Goal: Find specific page/section: Find specific page/section

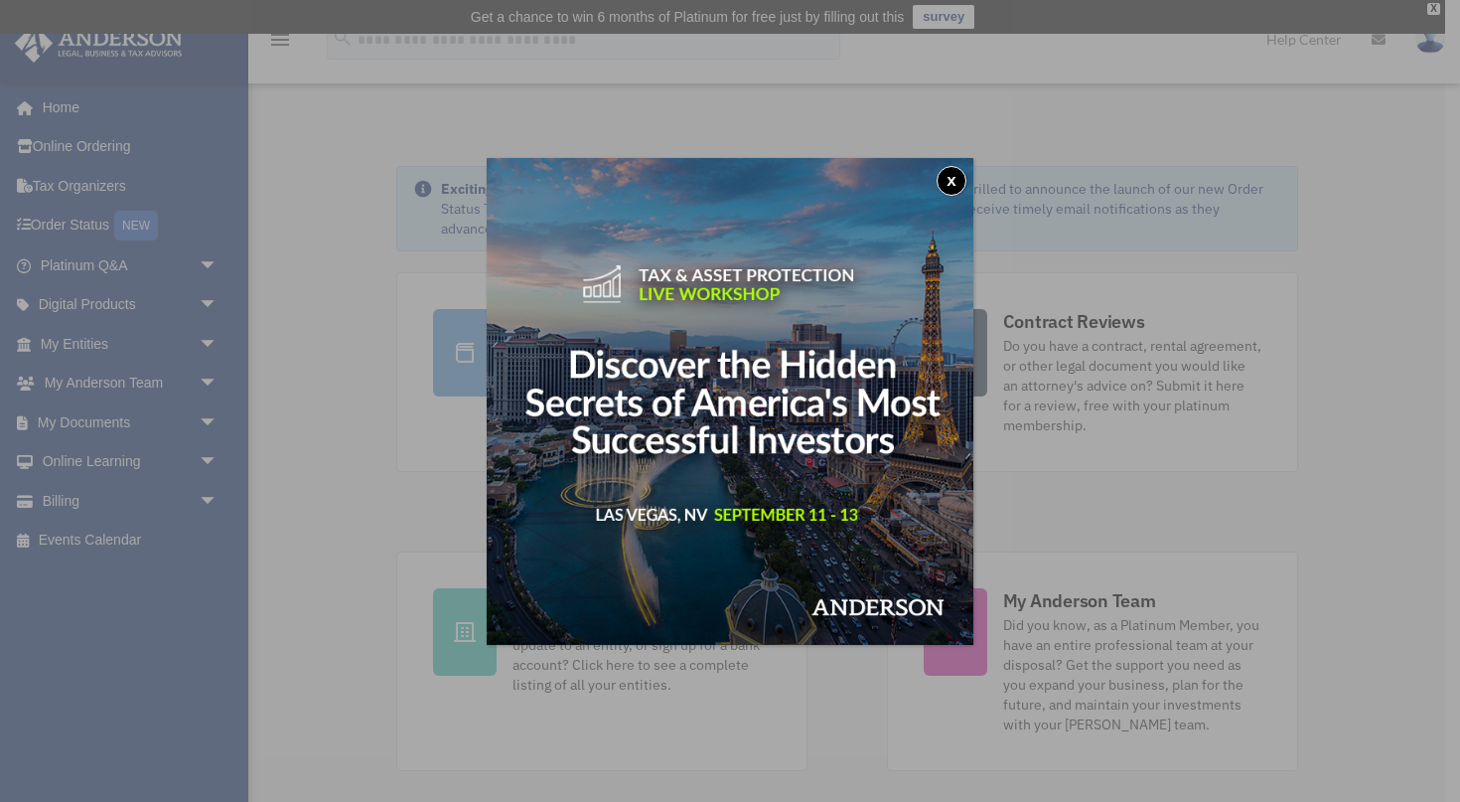
click at [863, 181] on button "x" at bounding box center [952, 181] width 30 height 30
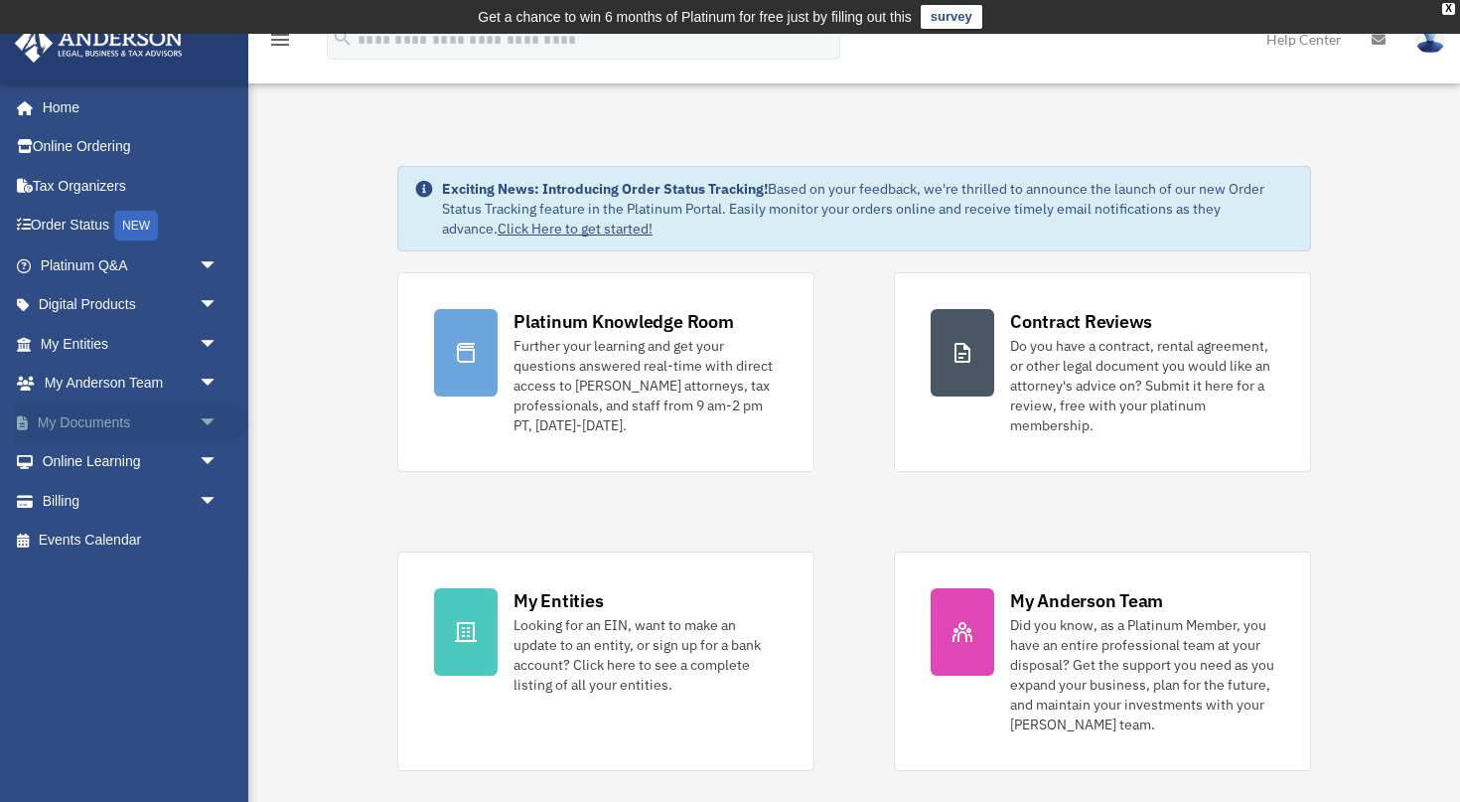
click at [107, 415] on link "My Documents arrow_drop_down" at bounding box center [131, 422] width 234 height 40
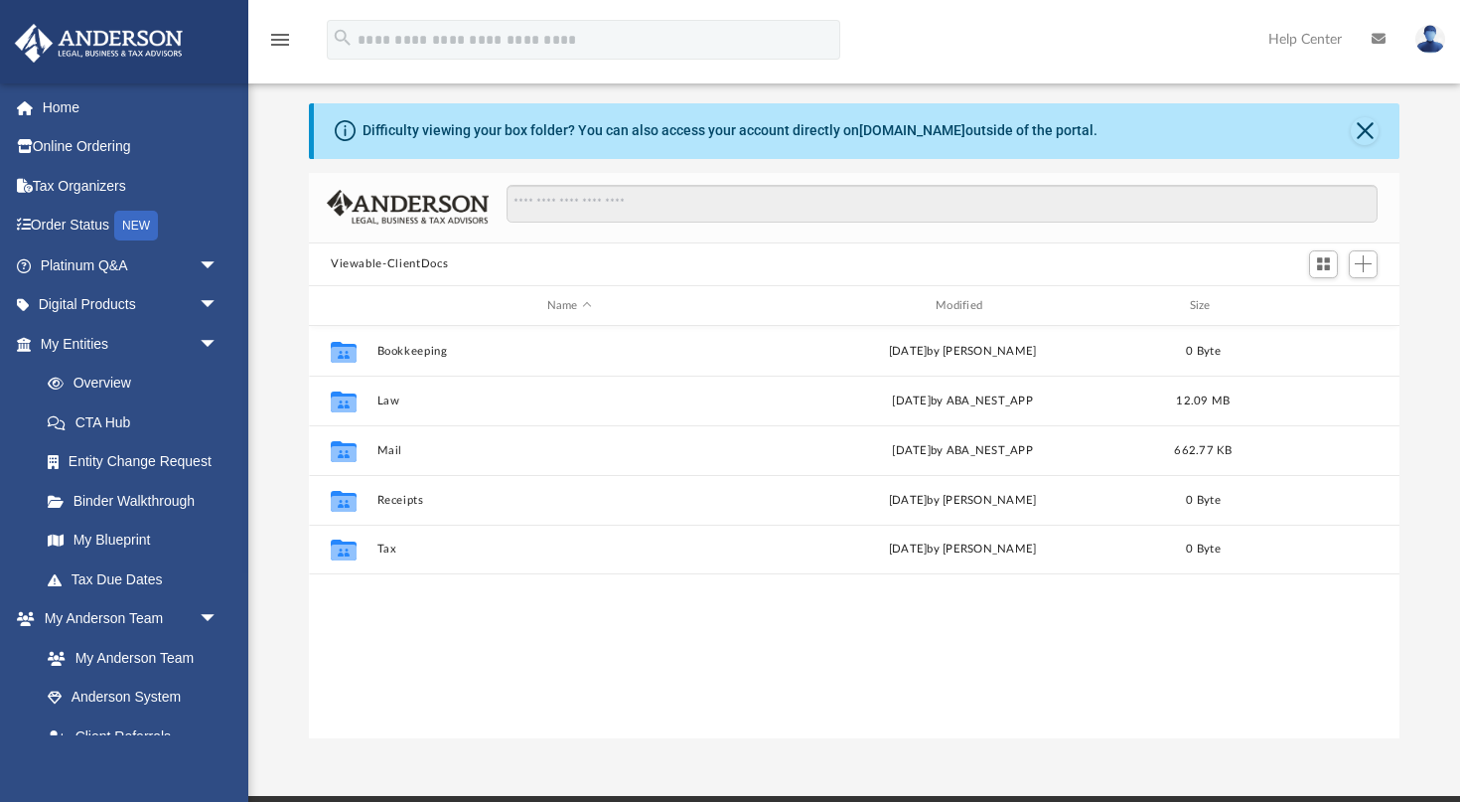
scroll to position [452, 1091]
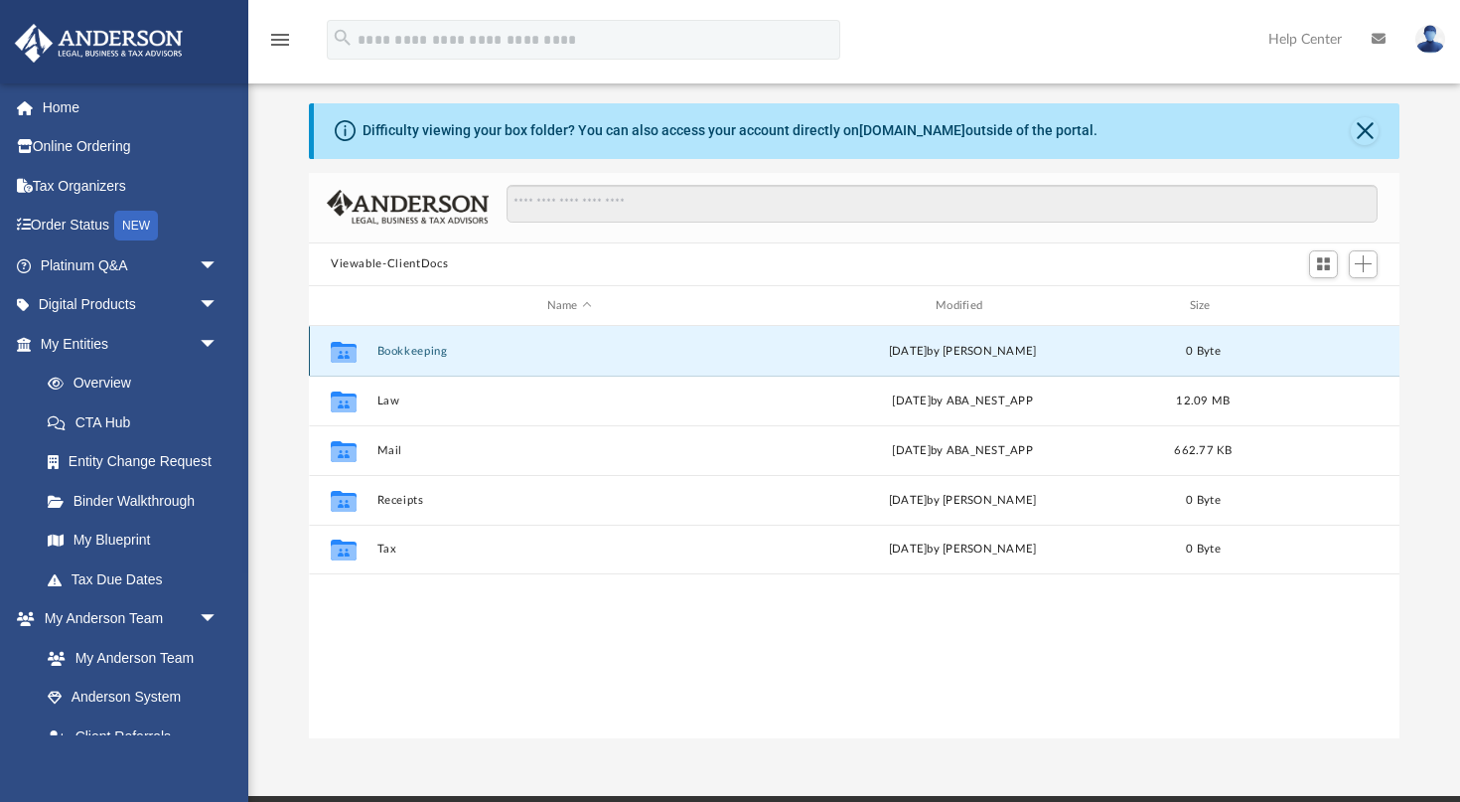
click at [412, 346] on button "Bookkeeping" at bounding box center [569, 351] width 384 height 13
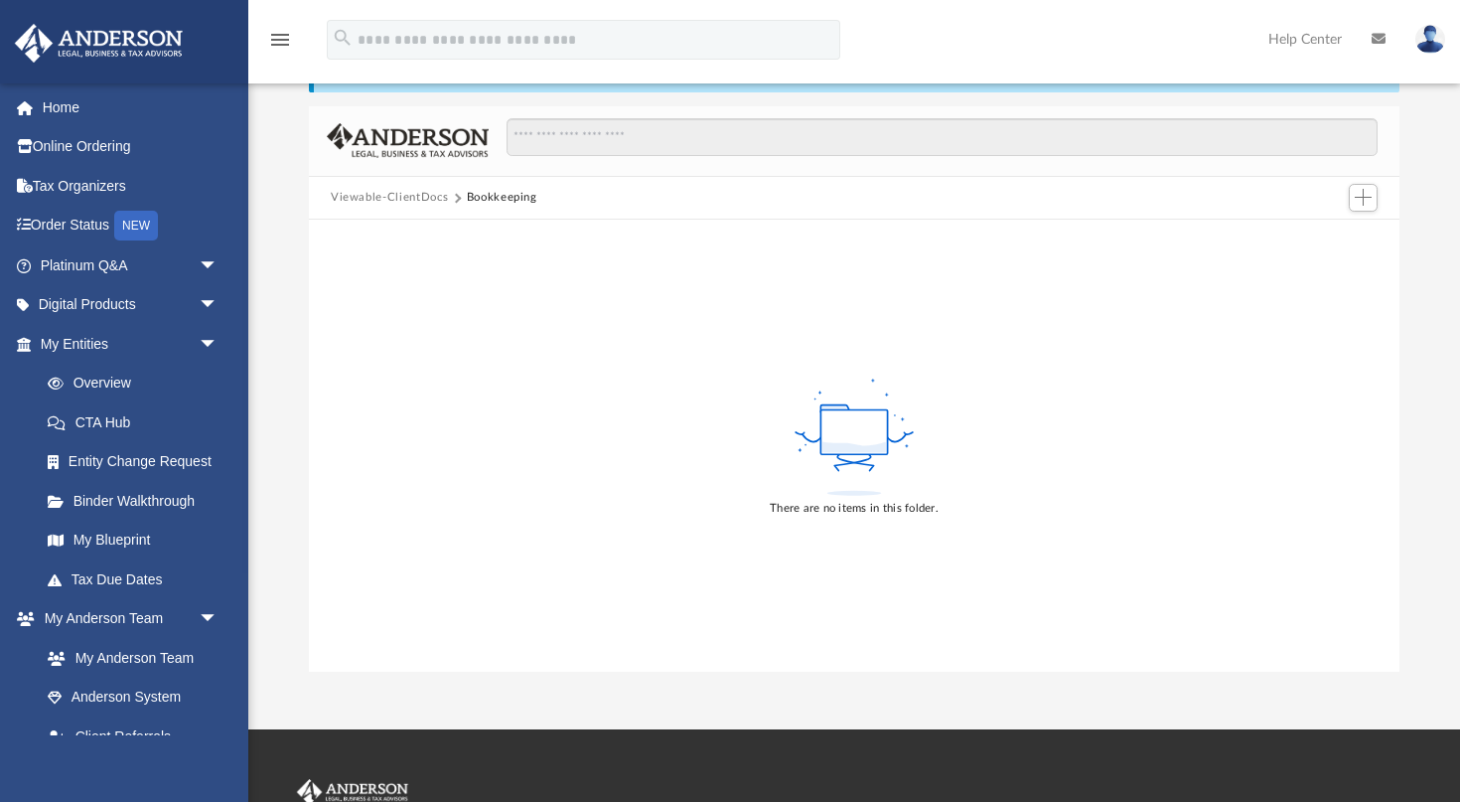
scroll to position [134, 0]
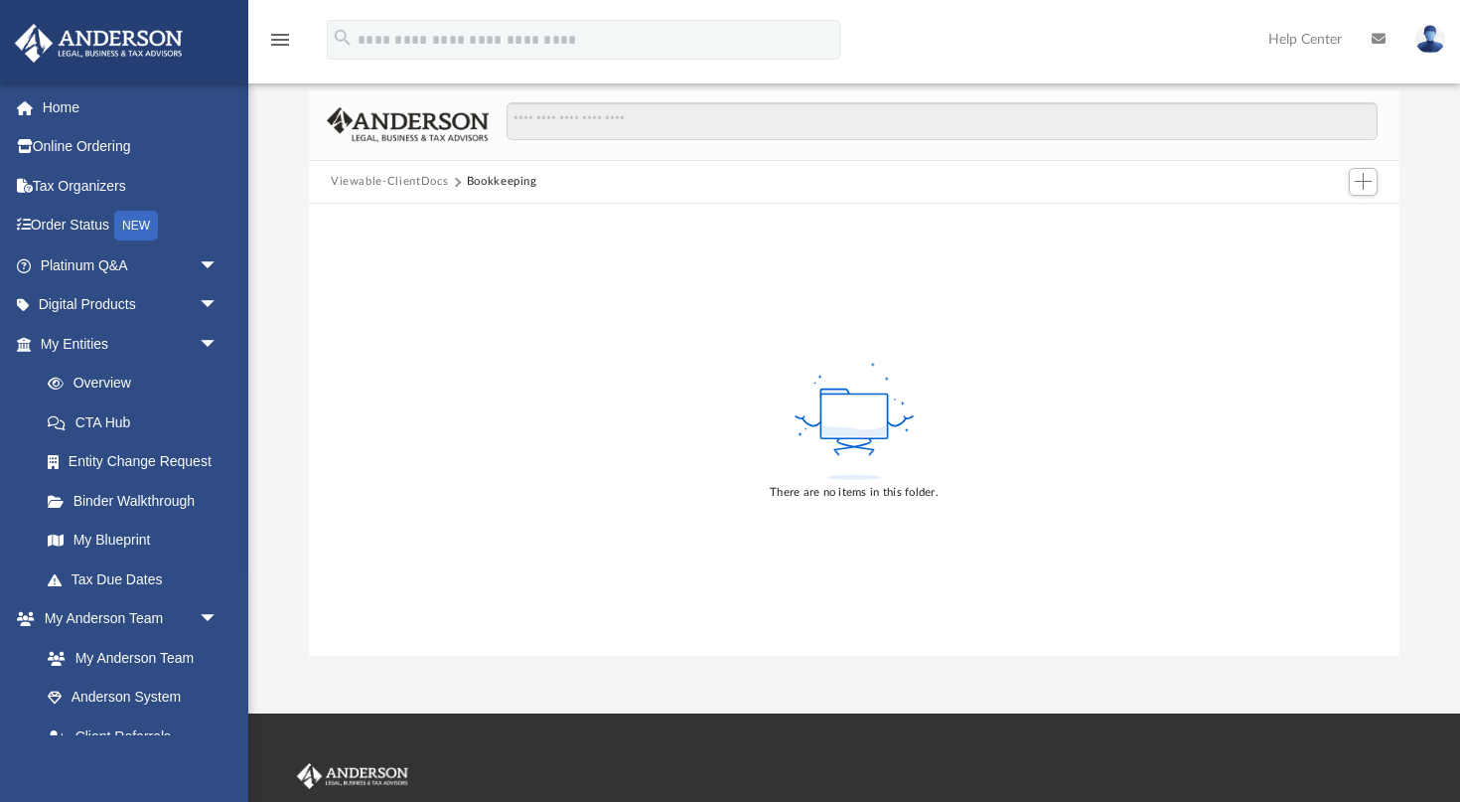
click at [421, 185] on button "Viewable-ClientDocs" at bounding box center [389, 182] width 117 height 18
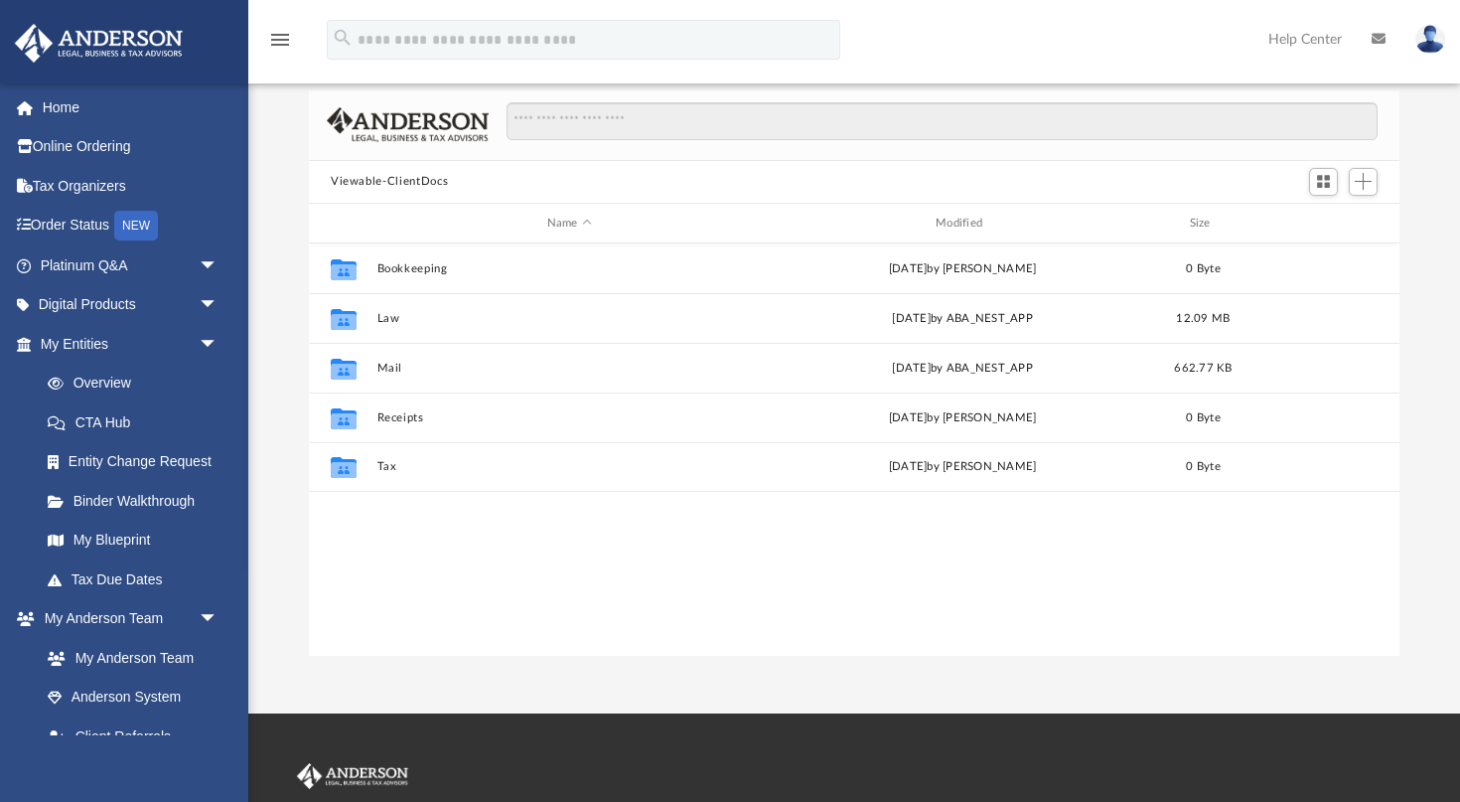
scroll to position [452, 1091]
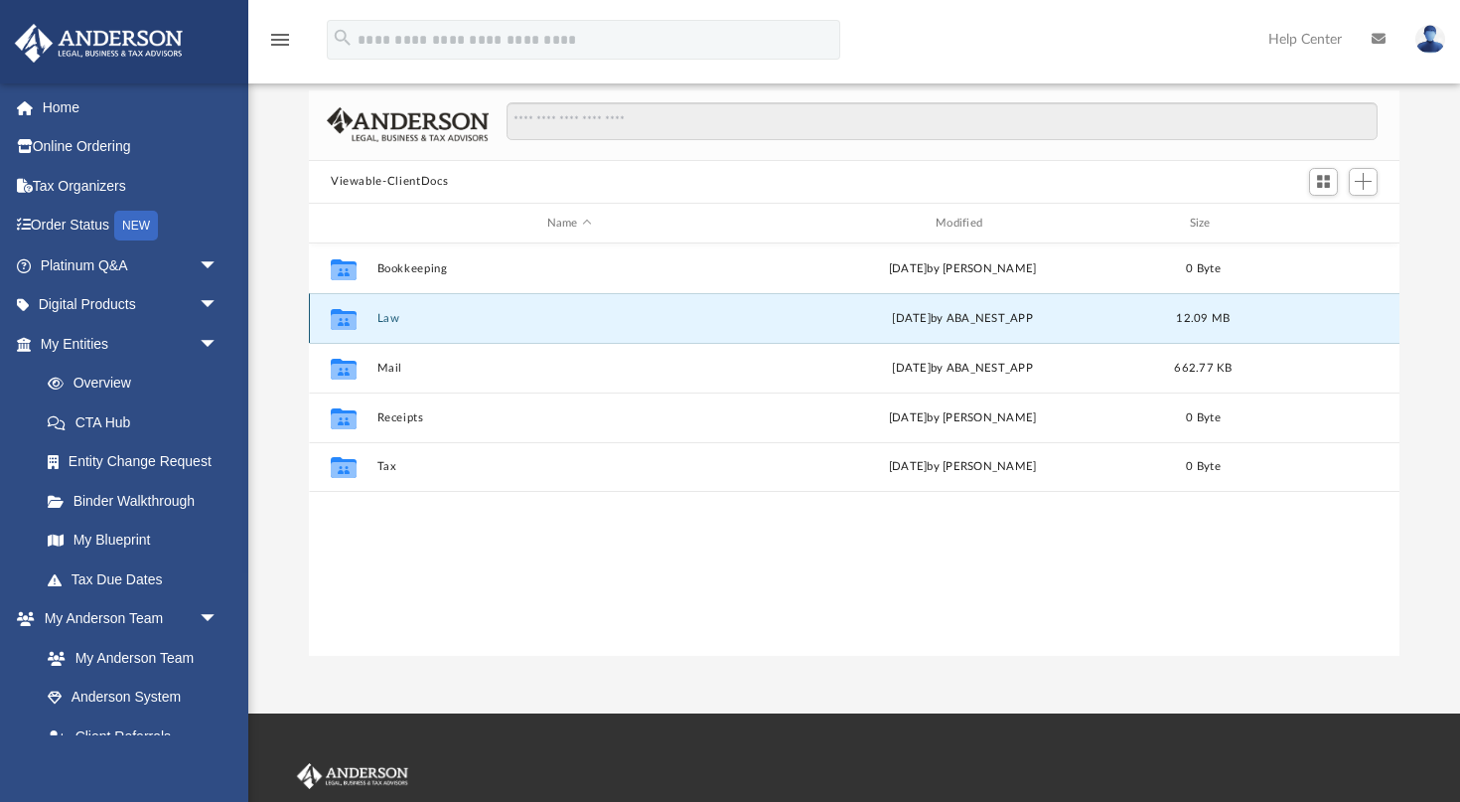
click at [387, 325] on button "Law" at bounding box center [569, 318] width 384 height 13
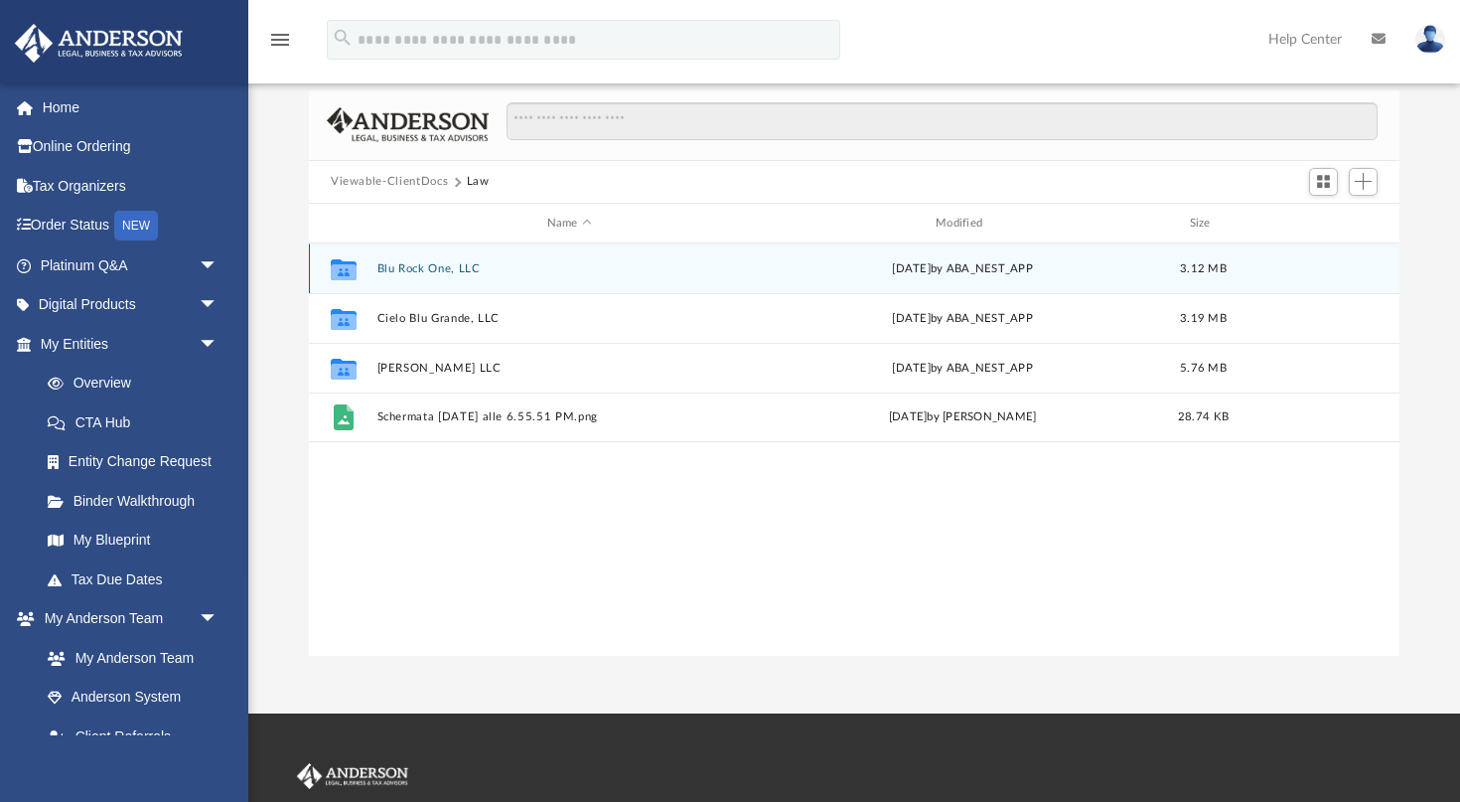
click at [407, 260] on div "Collaborated Folder Blu Rock One, LLC Wed Nov 20 2024 by ABA_NEST_APP 3.12 MB" at bounding box center [854, 268] width 1091 height 50
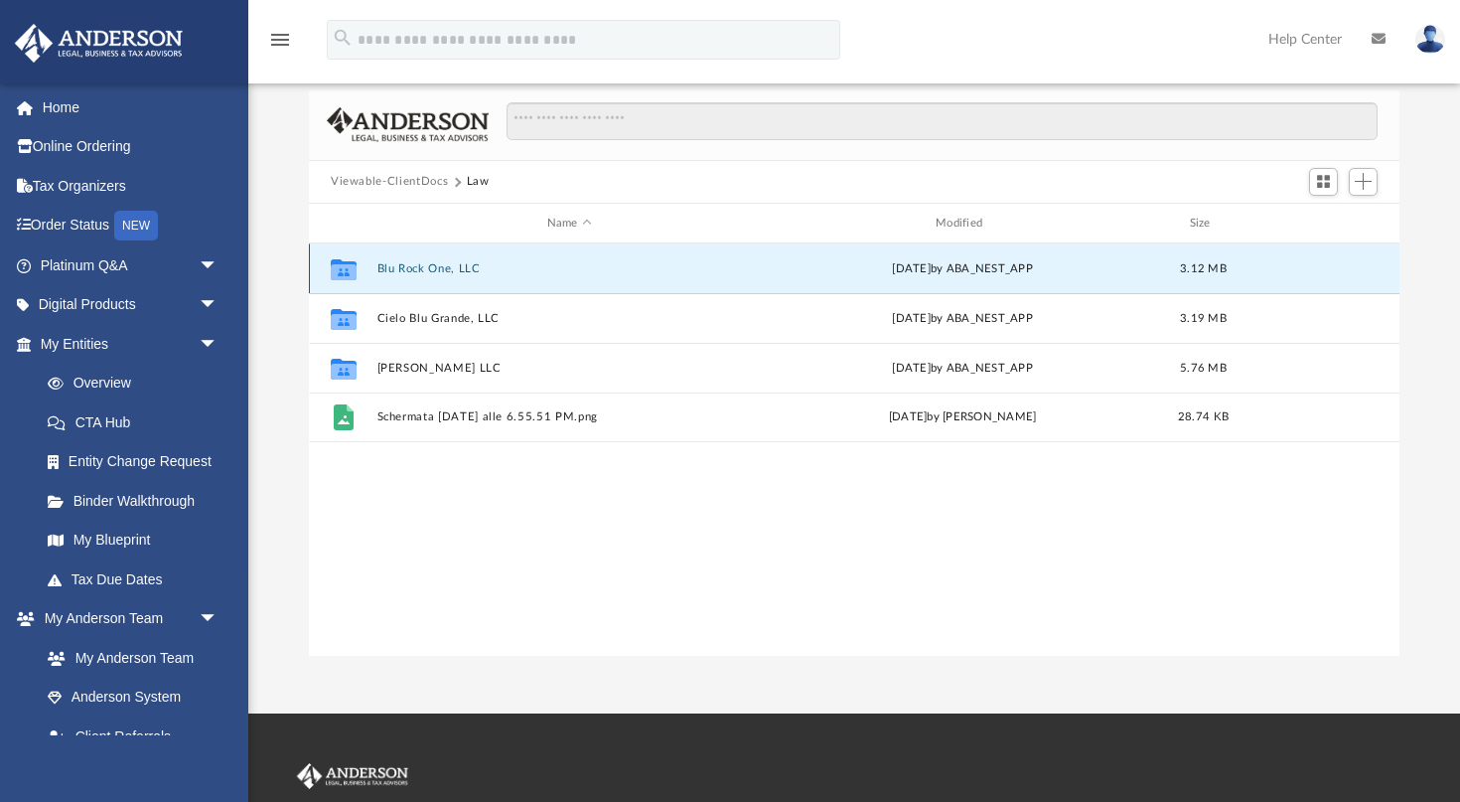
click at [429, 271] on button "Blu Rock One, LLC" at bounding box center [569, 268] width 384 height 13
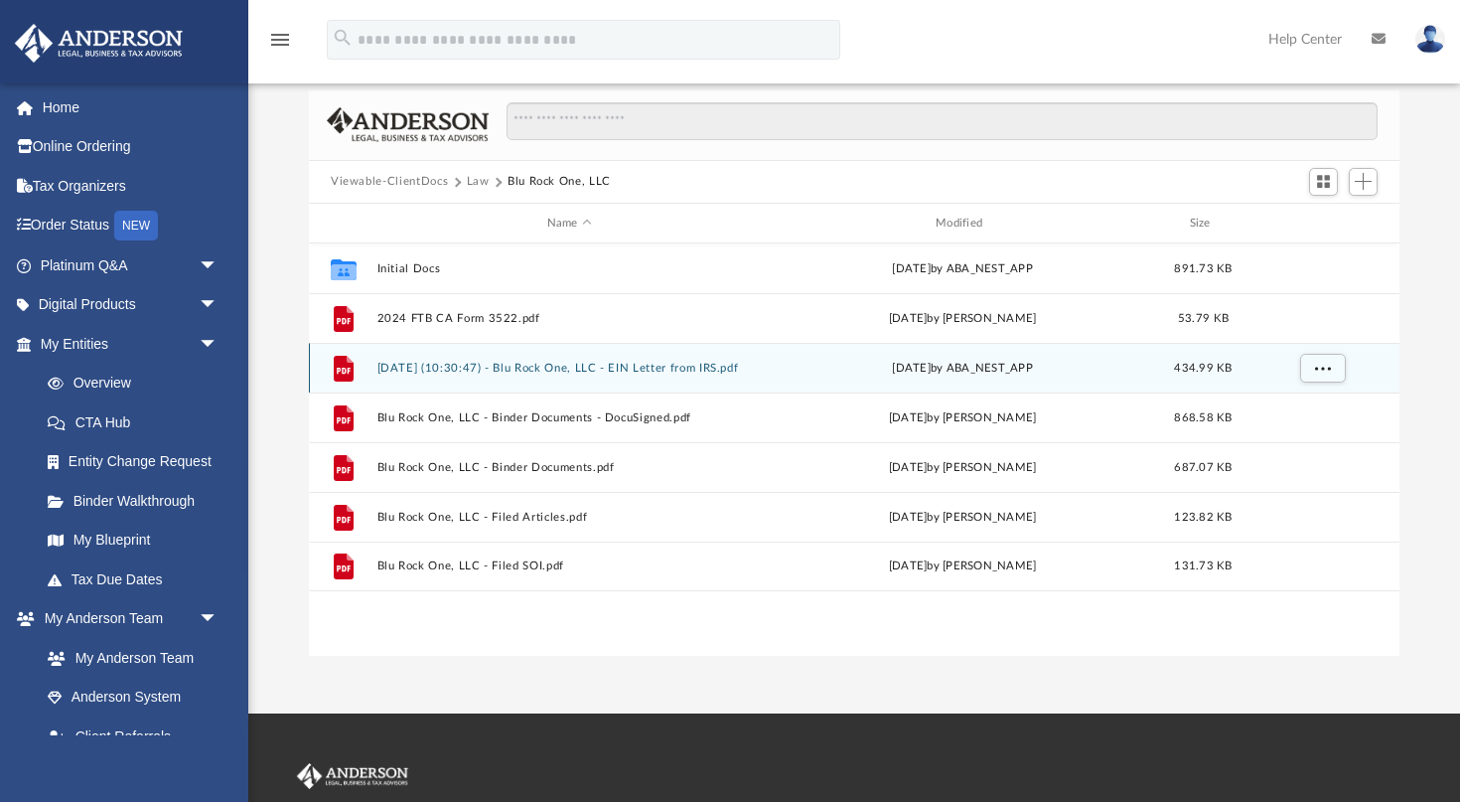
click at [461, 370] on button "2024.10.21 (10:30:47) - Blu Rock One, LLC - EIN Letter from IRS.pdf" at bounding box center [569, 368] width 384 height 13
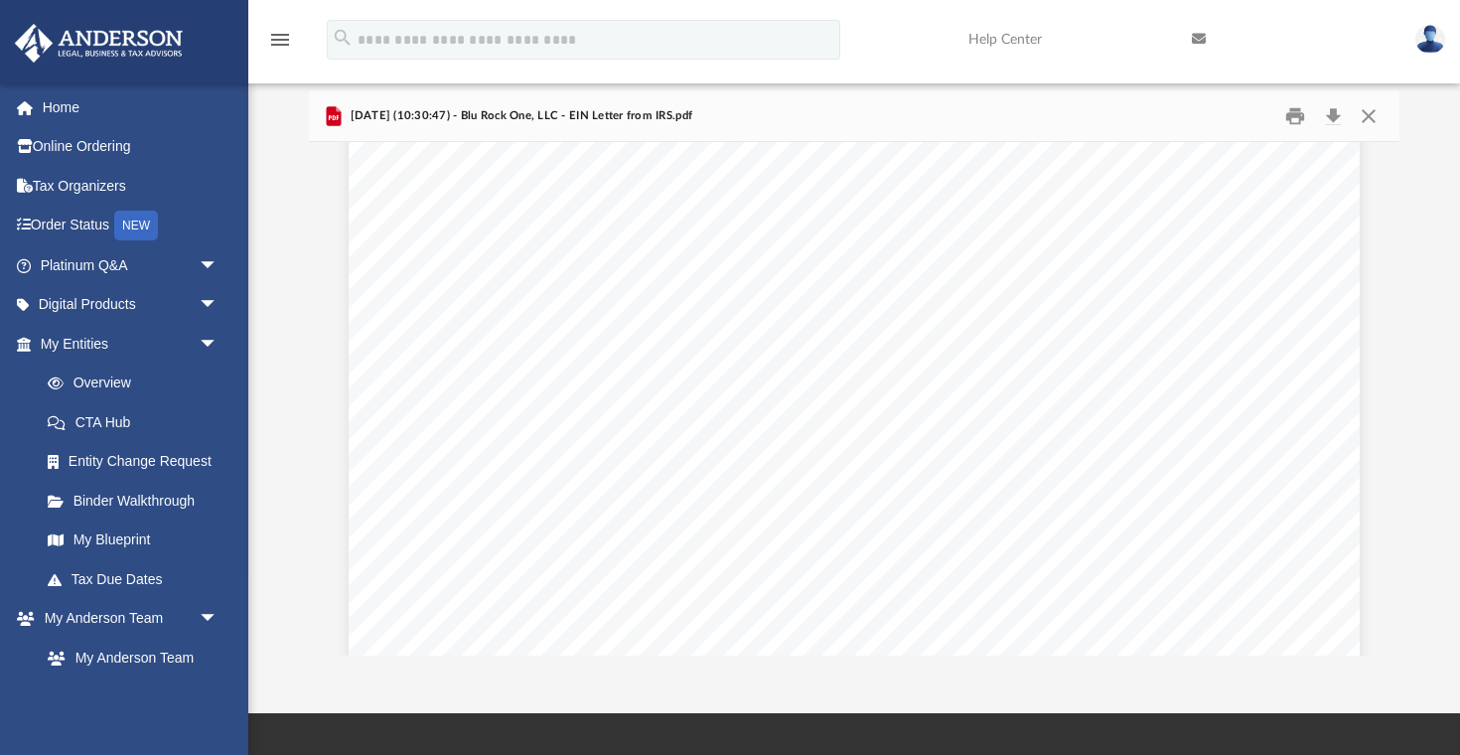
scroll to position [59, 0]
